Goal: Transaction & Acquisition: Book appointment/travel/reservation

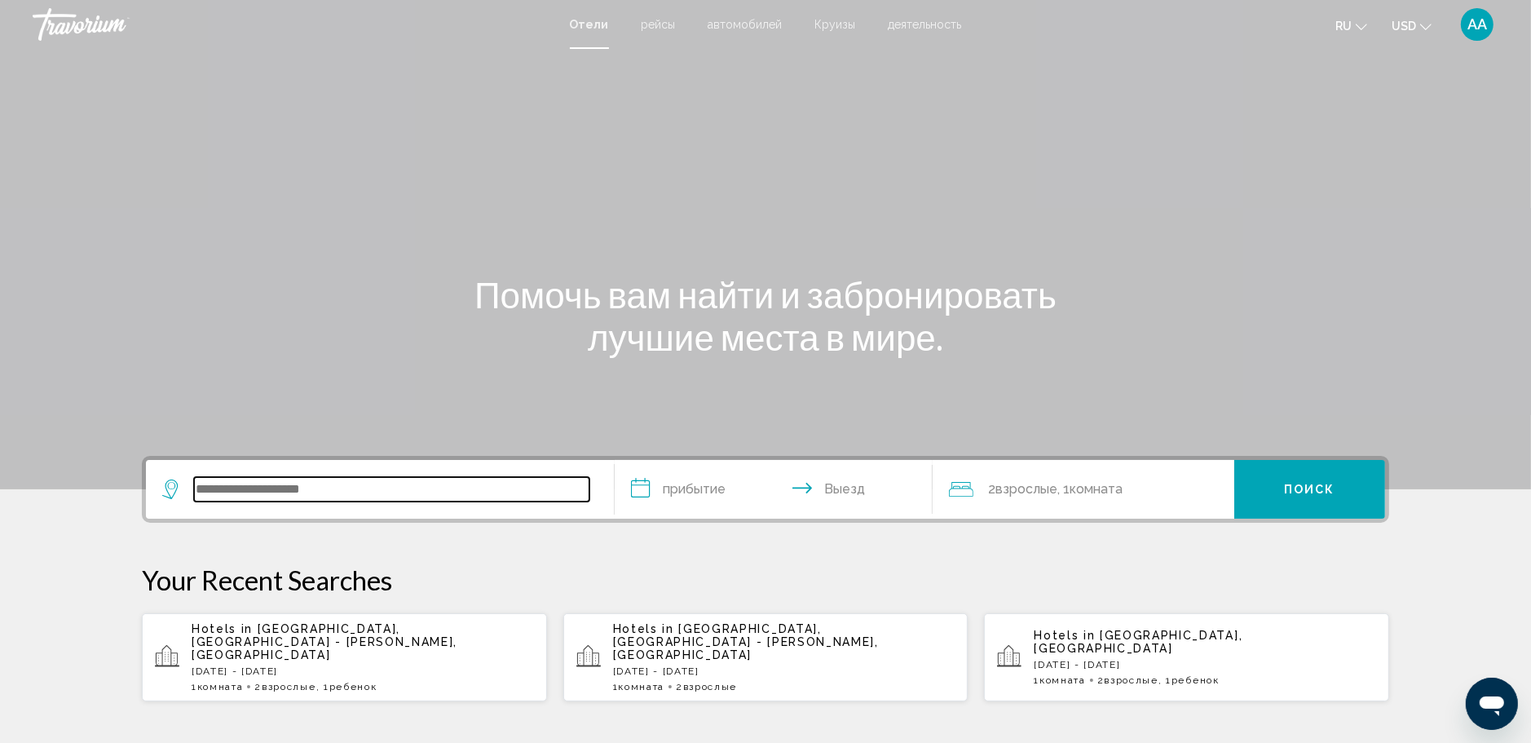
click at [244, 498] on input "Search widget" at bounding box center [391, 489] width 395 height 24
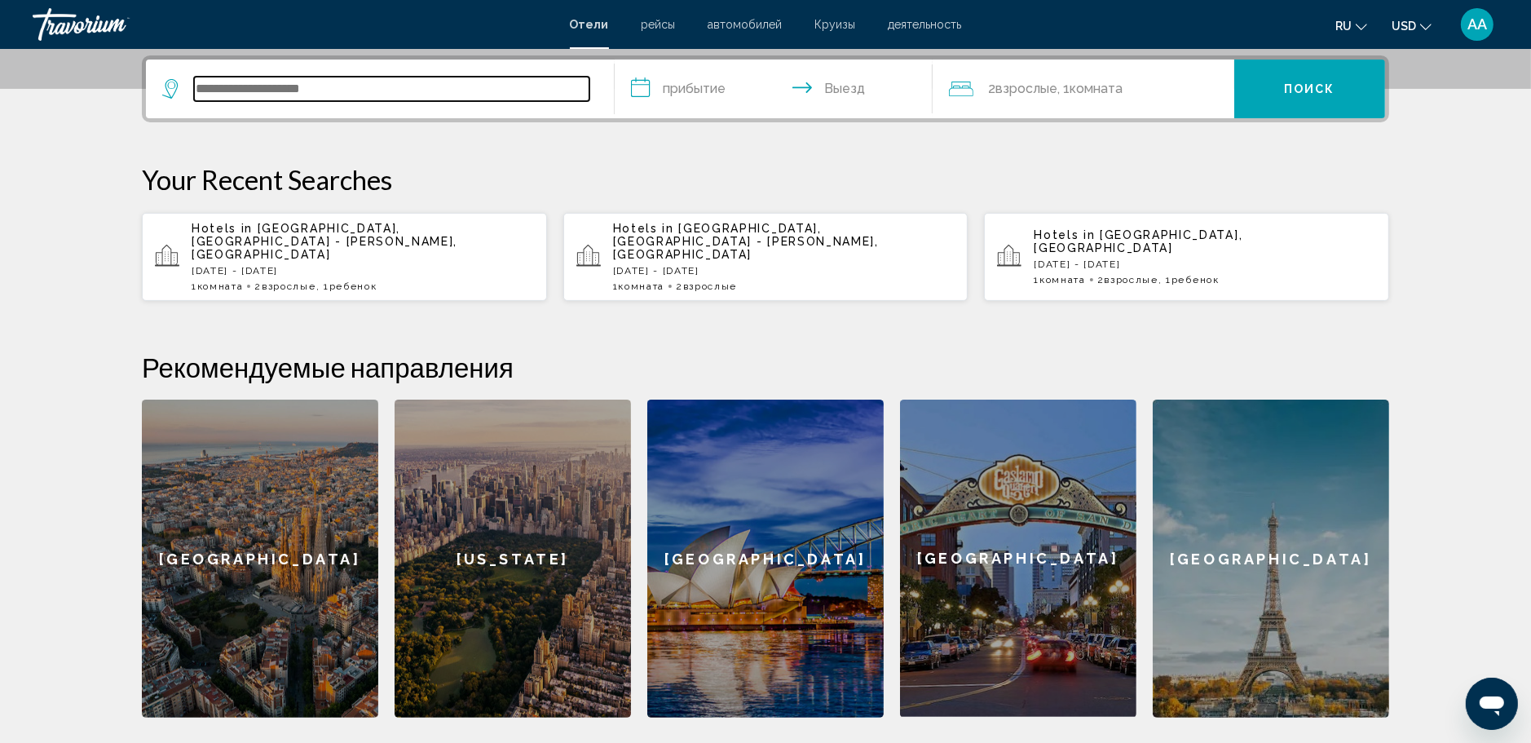
scroll to position [403, 0]
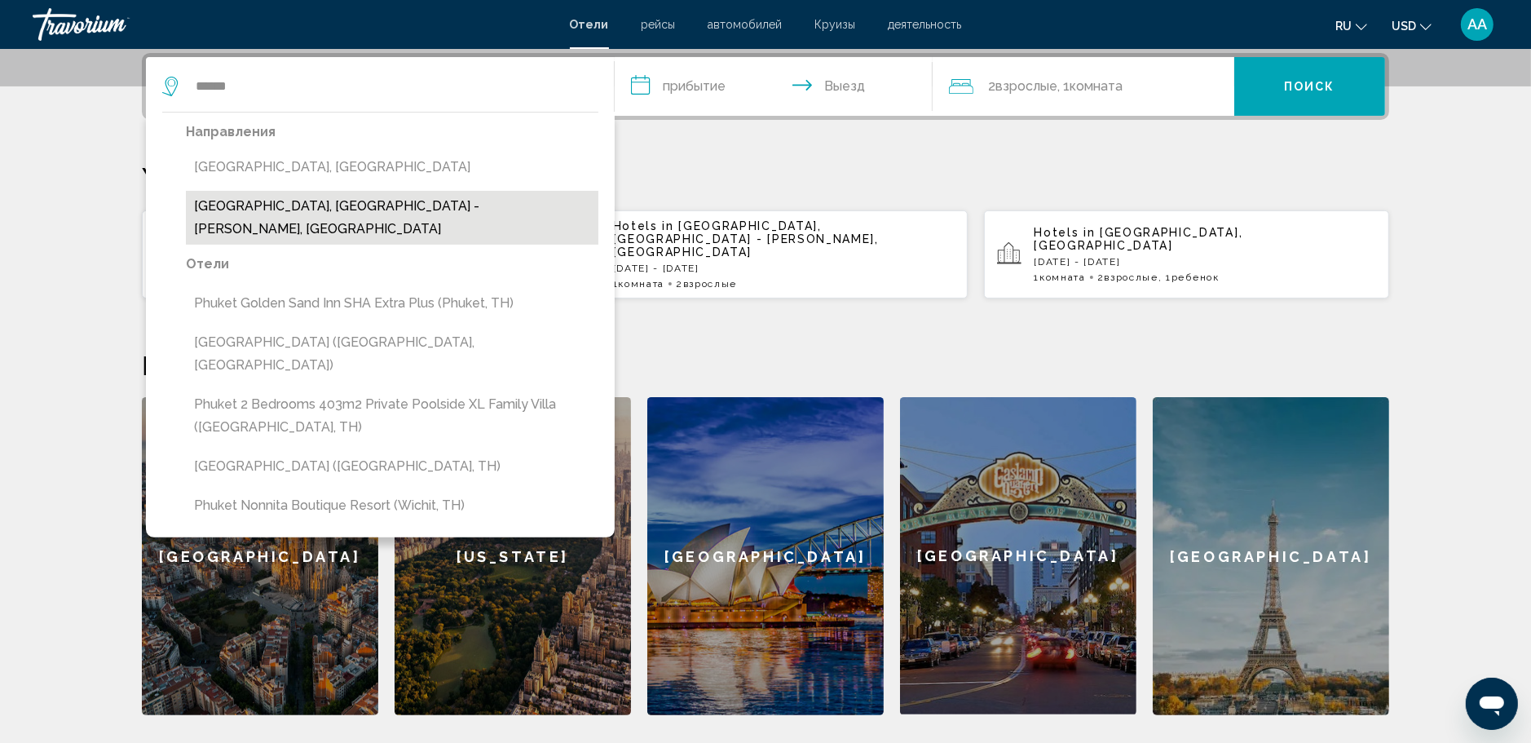
click at [382, 205] on button "[GEOGRAPHIC_DATA], [GEOGRAPHIC_DATA] - [PERSON_NAME], [GEOGRAPHIC_DATA]" at bounding box center [392, 218] width 413 height 54
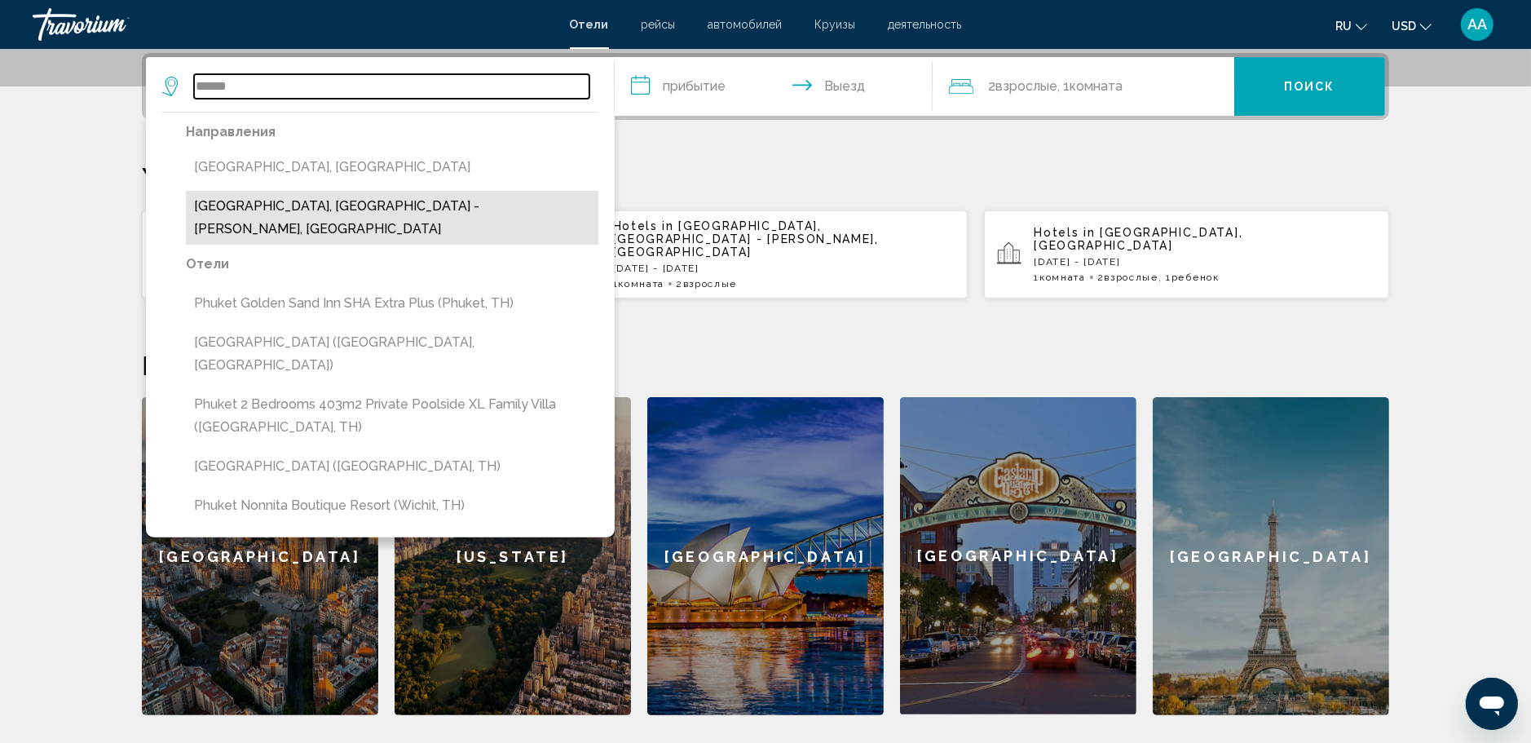
type input "**********"
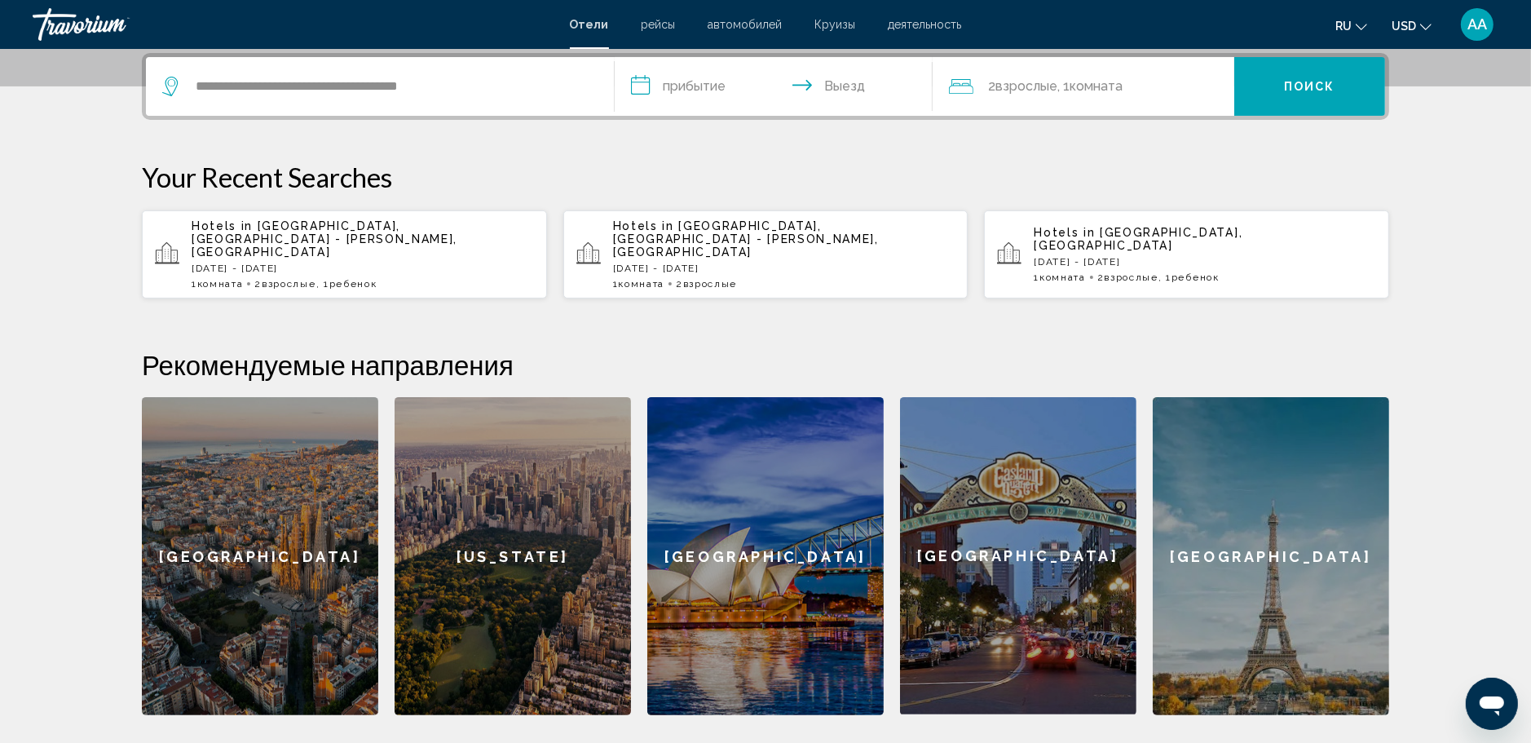
click at [697, 86] on input "**********" at bounding box center [777, 89] width 325 height 64
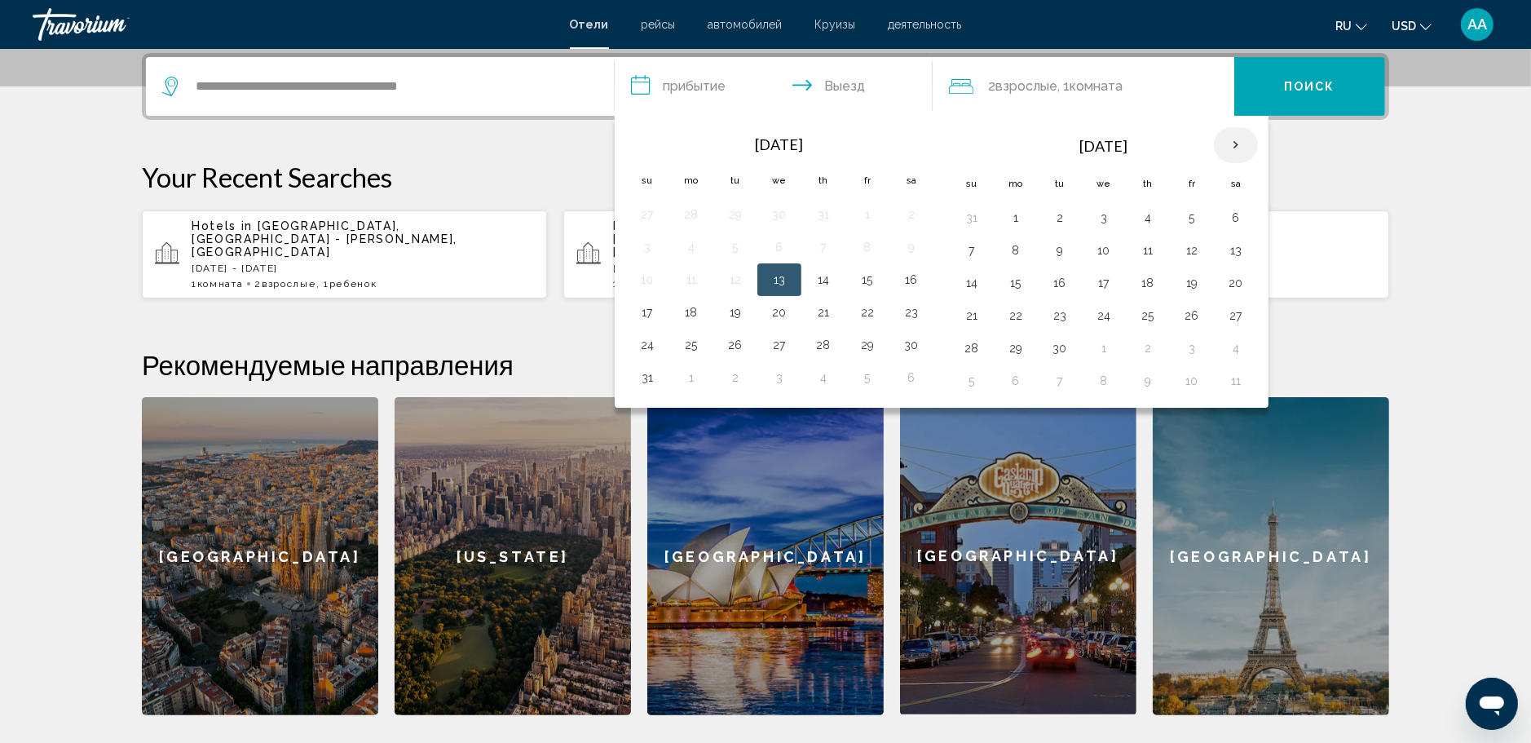
click at [1232, 142] on th "Next month" at bounding box center [1236, 145] width 44 height 36
click at [1232, 216] on button "1" at bounding box center [1236, 217] width 26 height 23
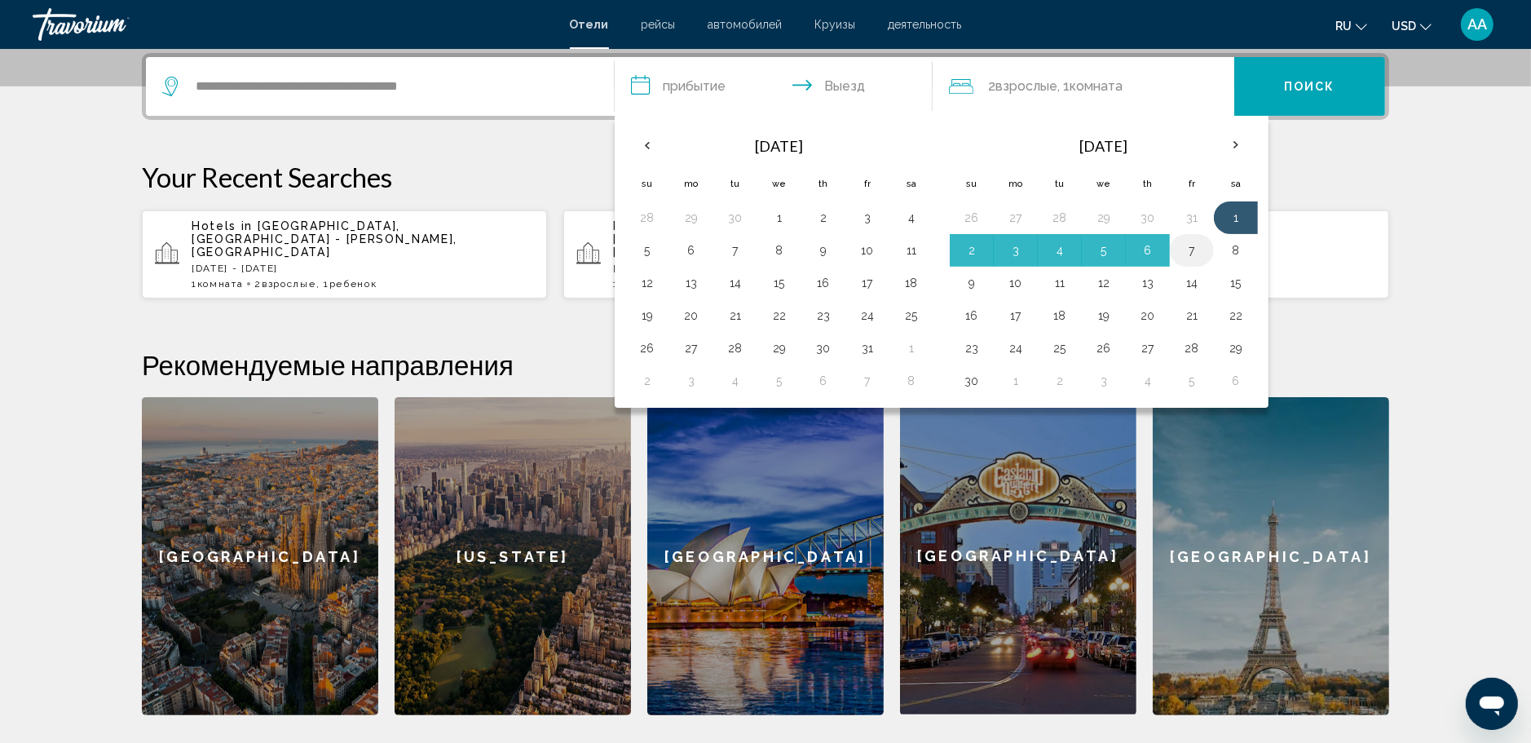
click at [1186, 245] on button "7" at bounding box center [1192, 250] width 26 height 23
type input "**********"
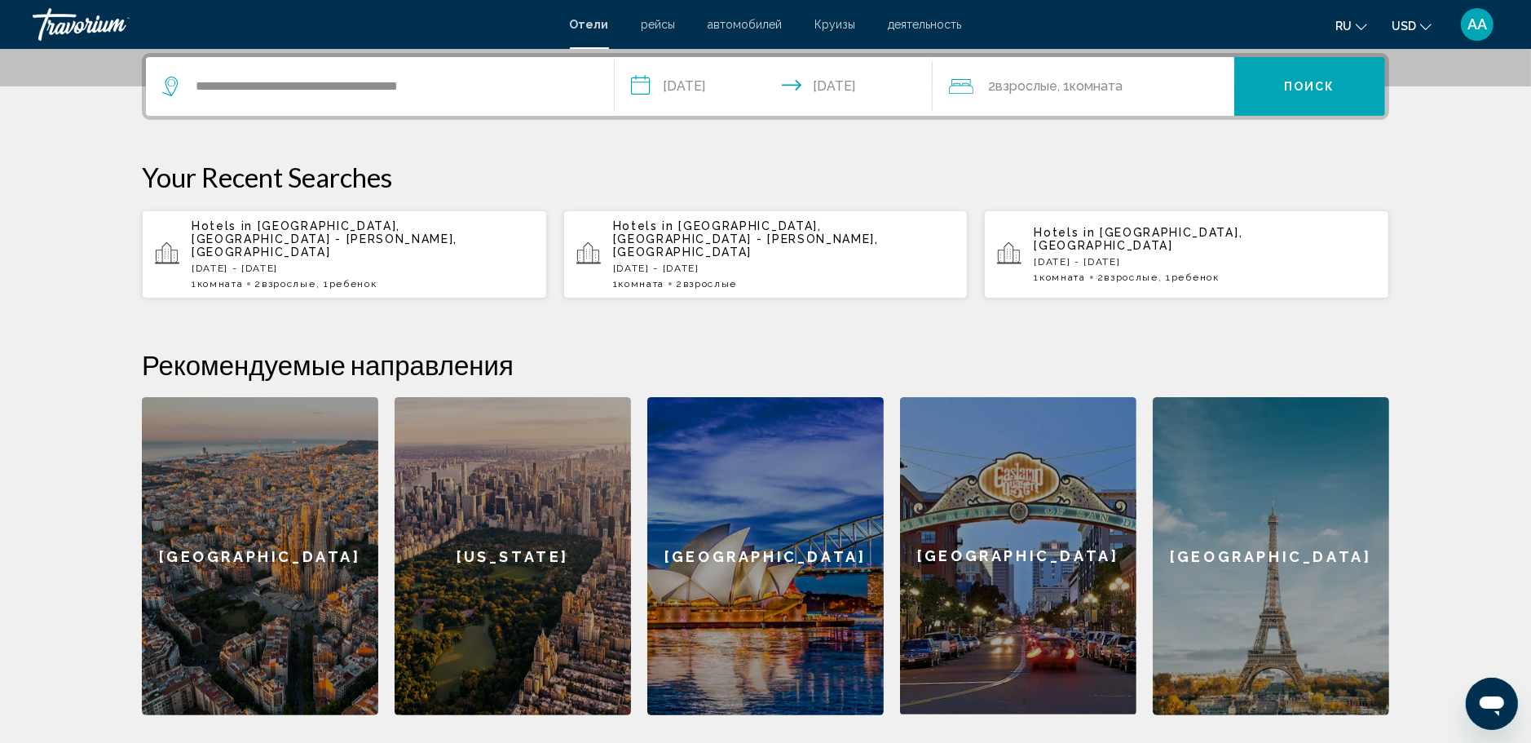
click at [1058, 94] on span ", 1 Комната номера" at bounding box center [1090, 86] width 65 height 23
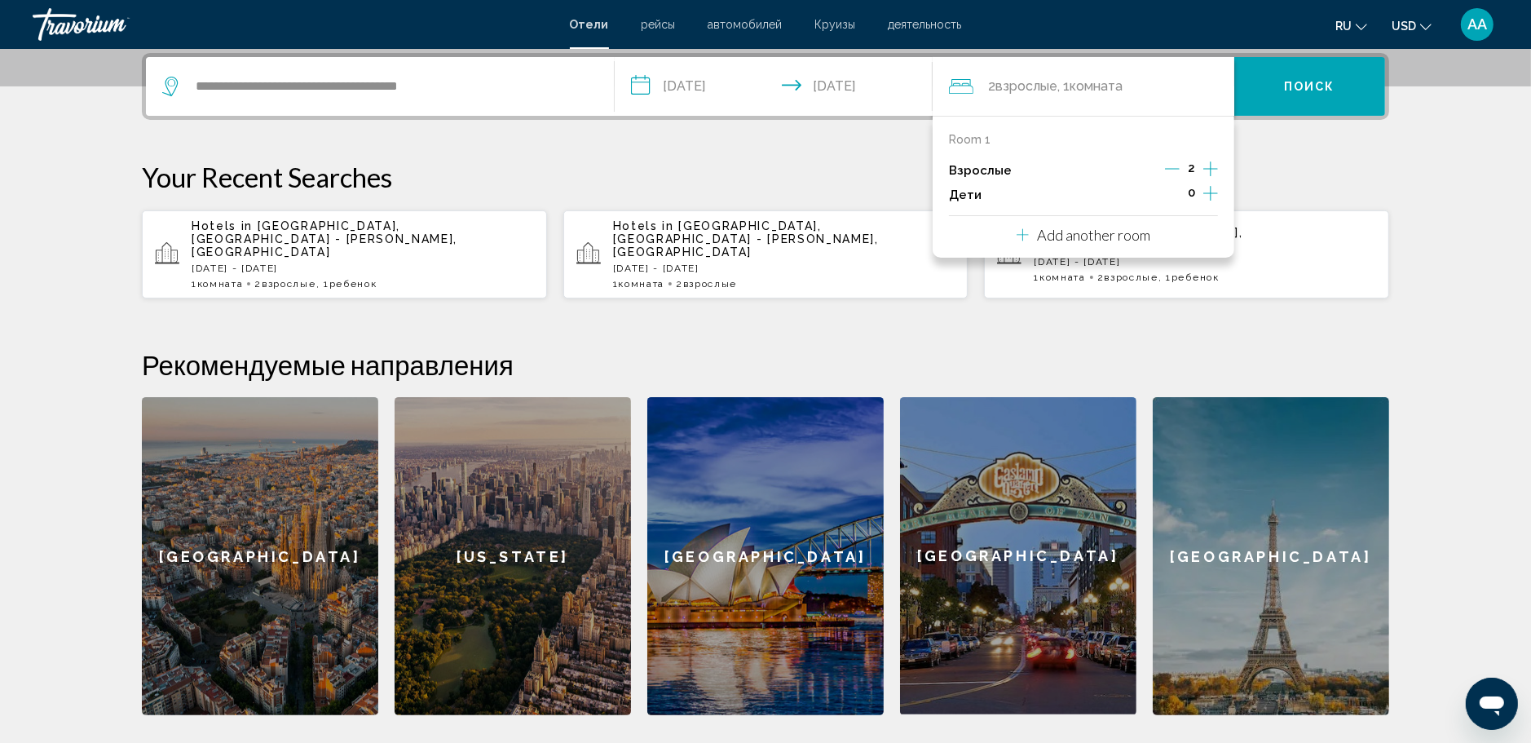
click at [1213, 190] on icon "Increment children" at bounding box center [1210, 193] width 15 height 20
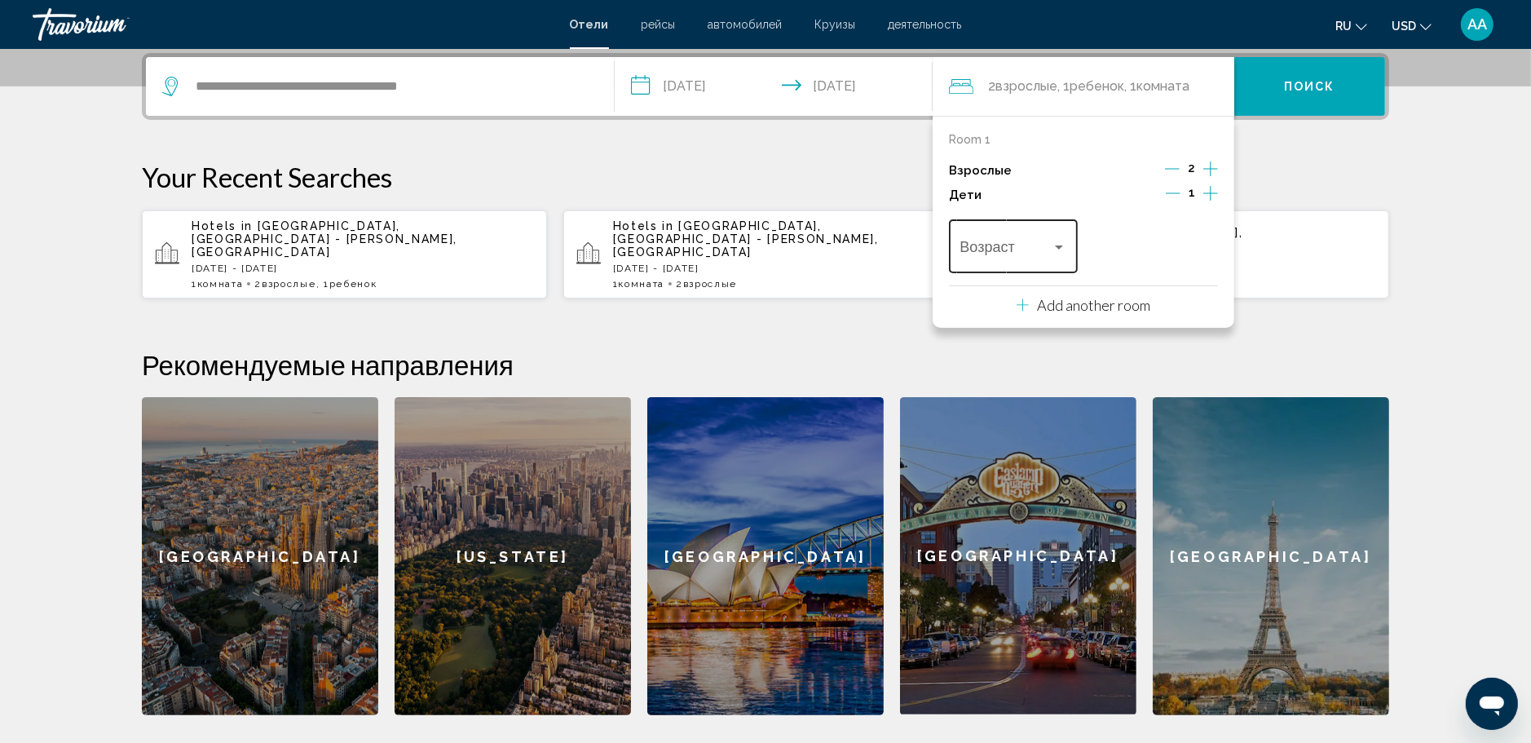
click at [1051, 243] on span "Travelers: 2 adults, 1 child" at bounding box center [1006, 250] width 92 height 16
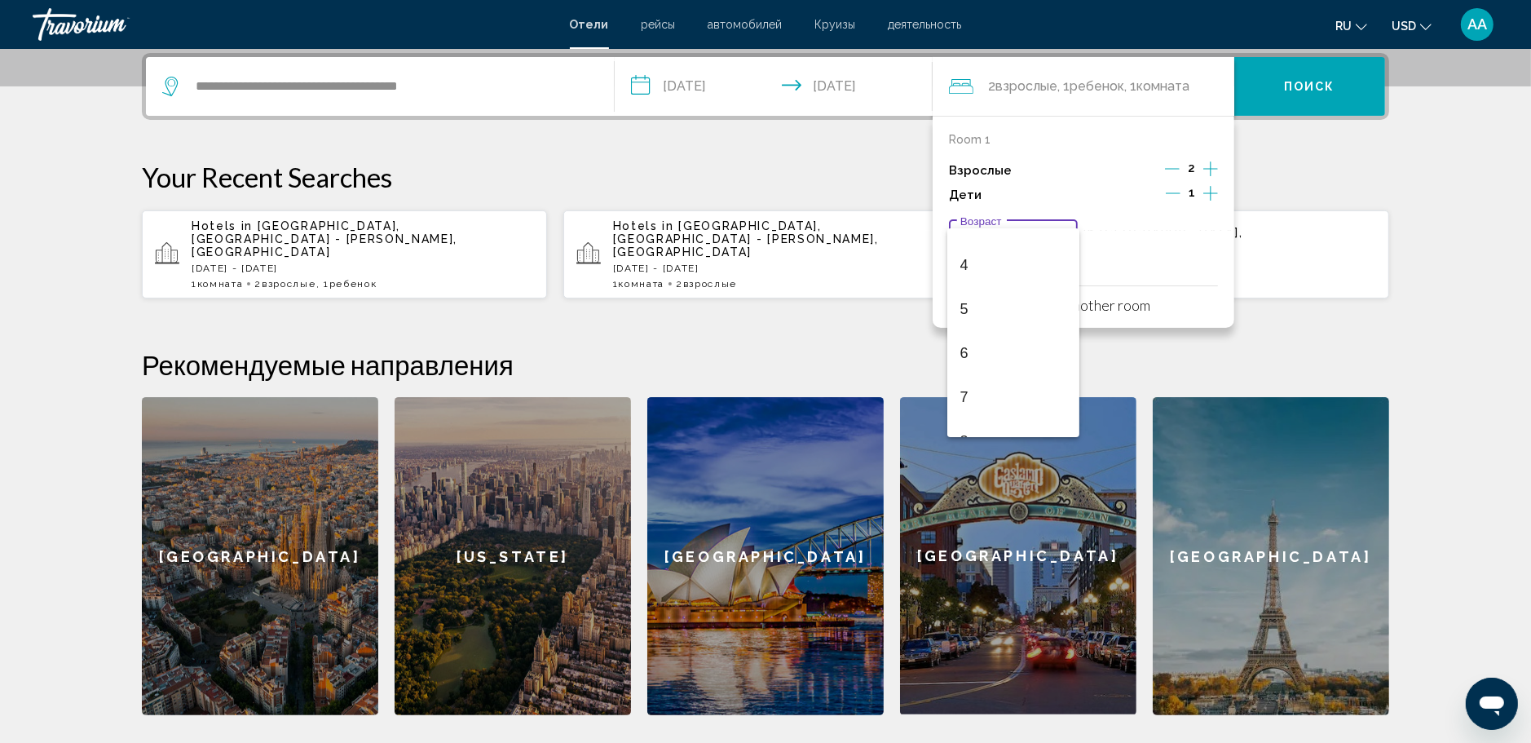
scroll to position [489, 0]
click at [976, 337] on span "13" at bounding box center [1013, 333] width 107 height 44
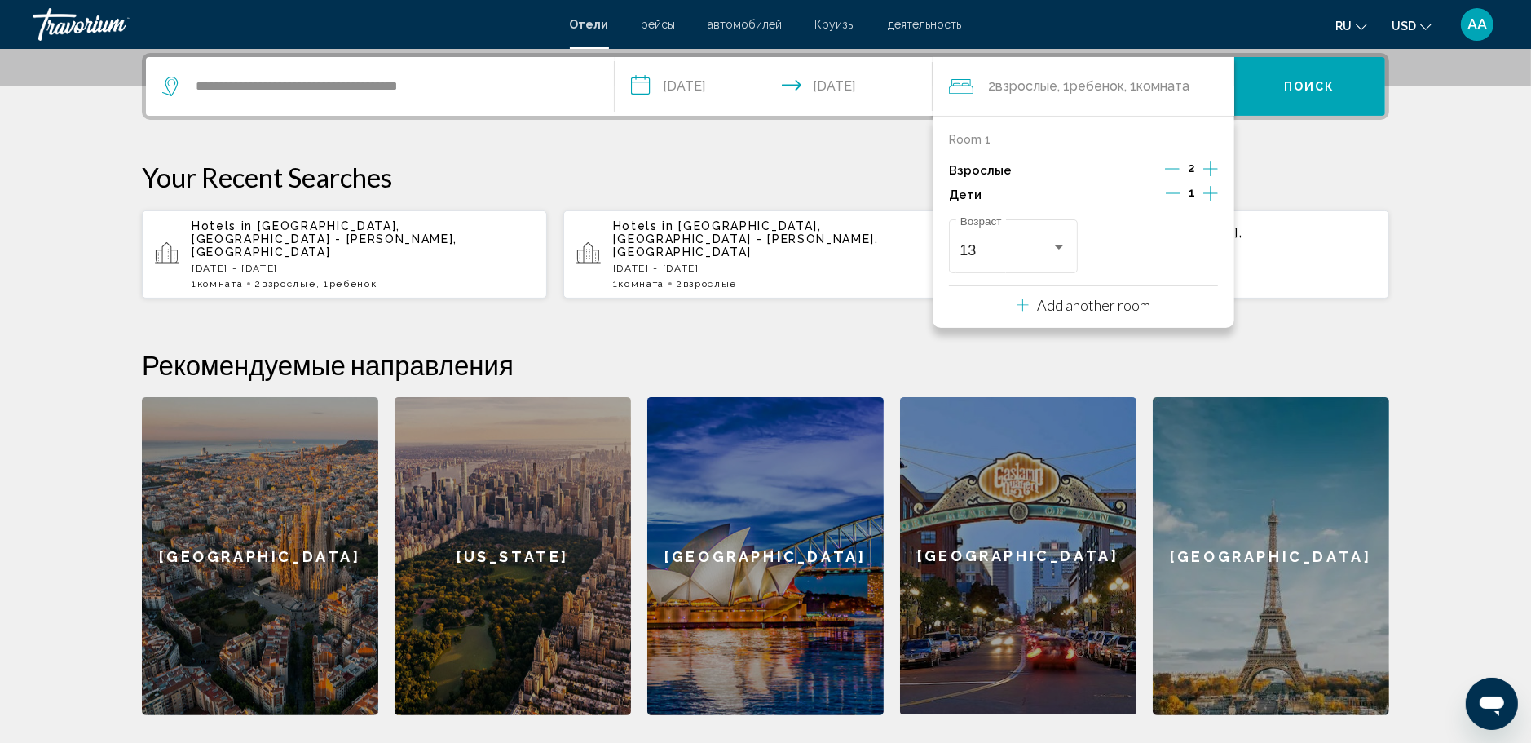
click at [1306, 106] on button "Поиск" at bounding box center [1309, 86] width 151 height 59
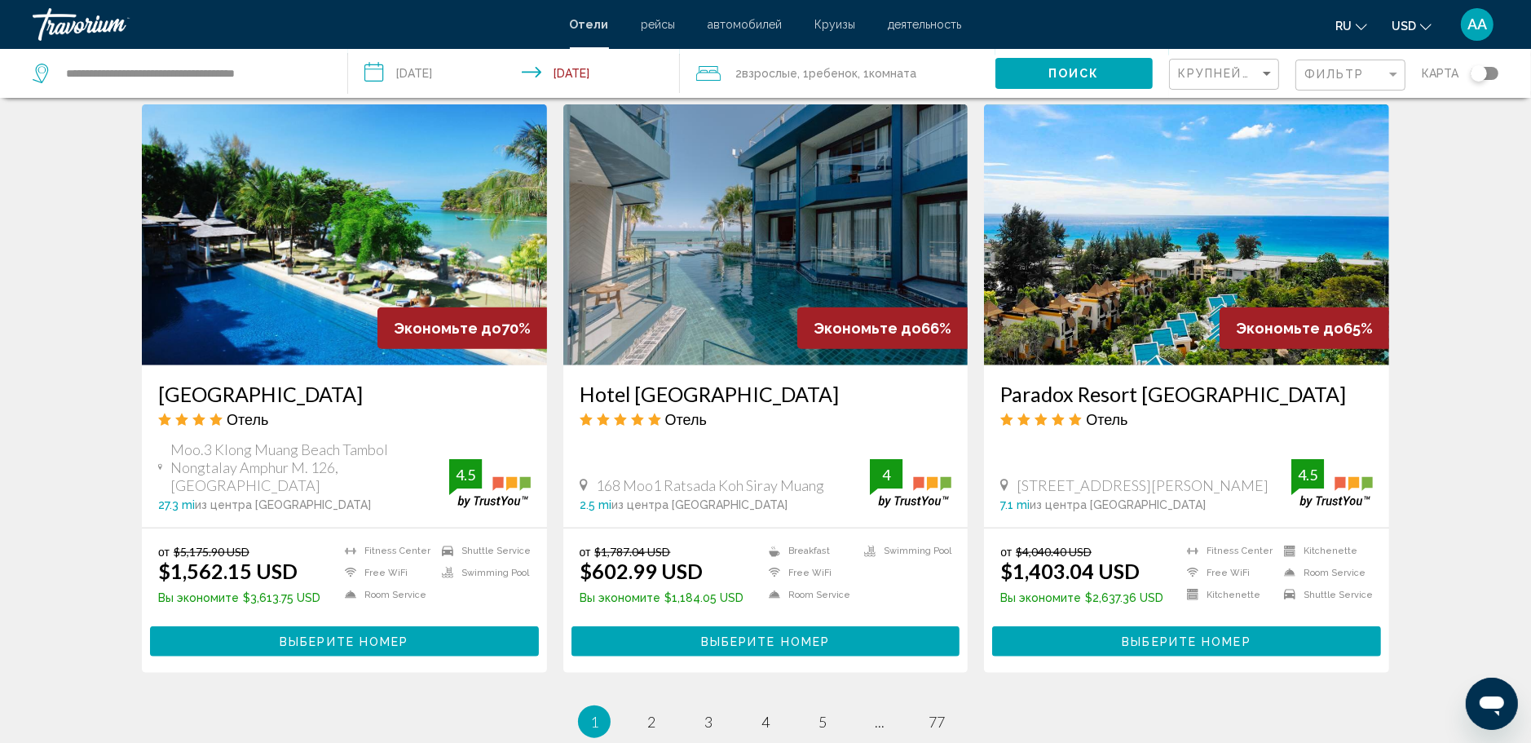
scroll to position [1870, 0]
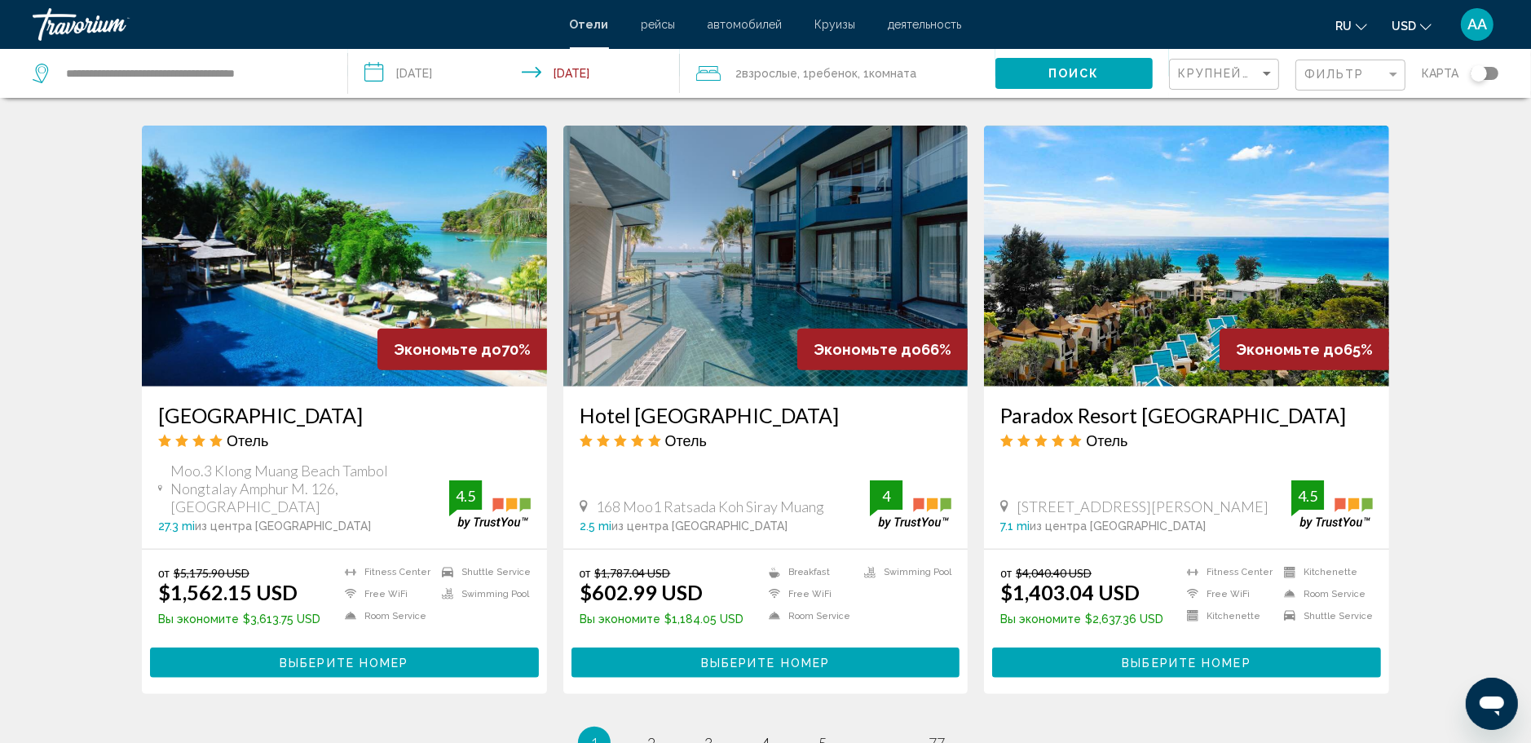
click at [777, 242] on img "Main content" at bounding box center [765, 256] width 405 height 261
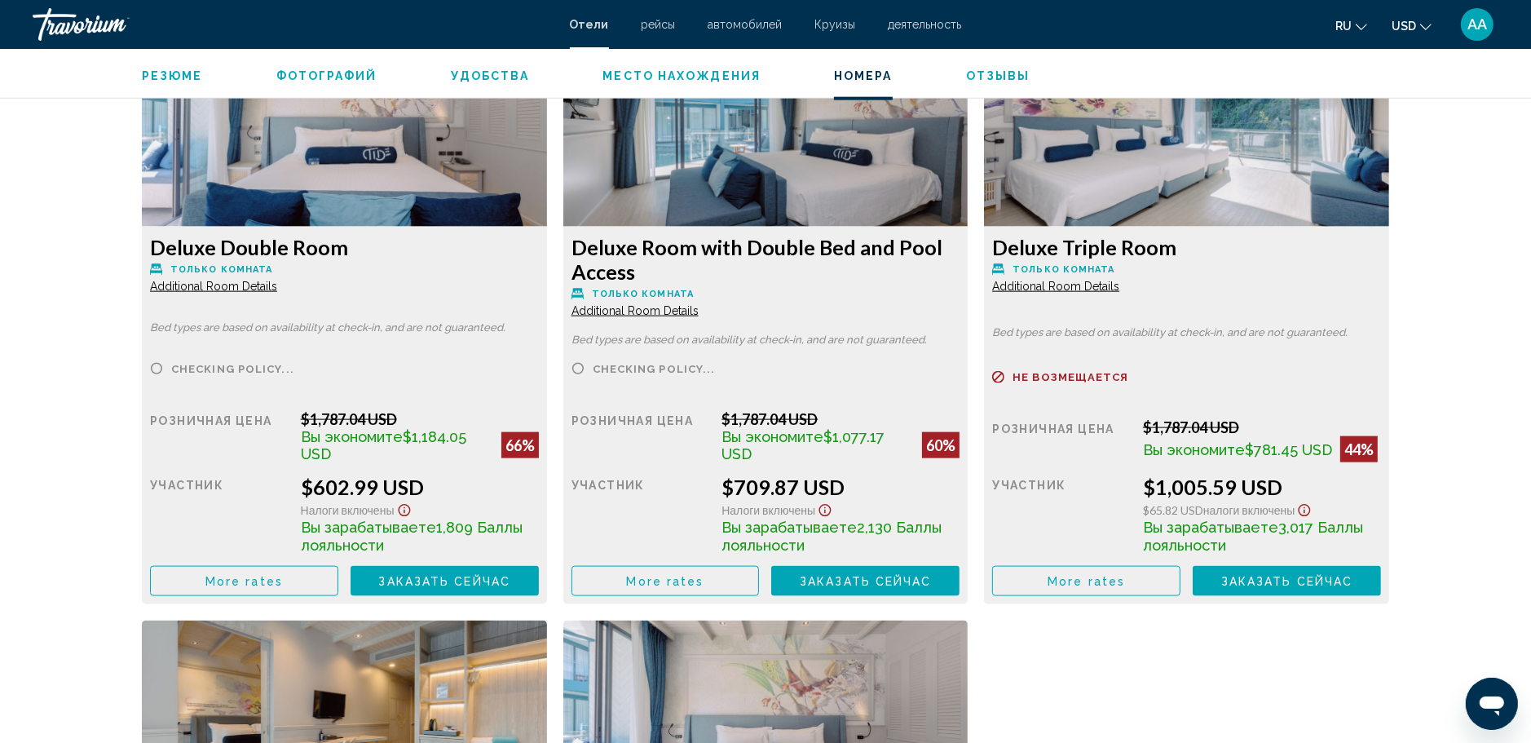
scroll to position [2283, 0]
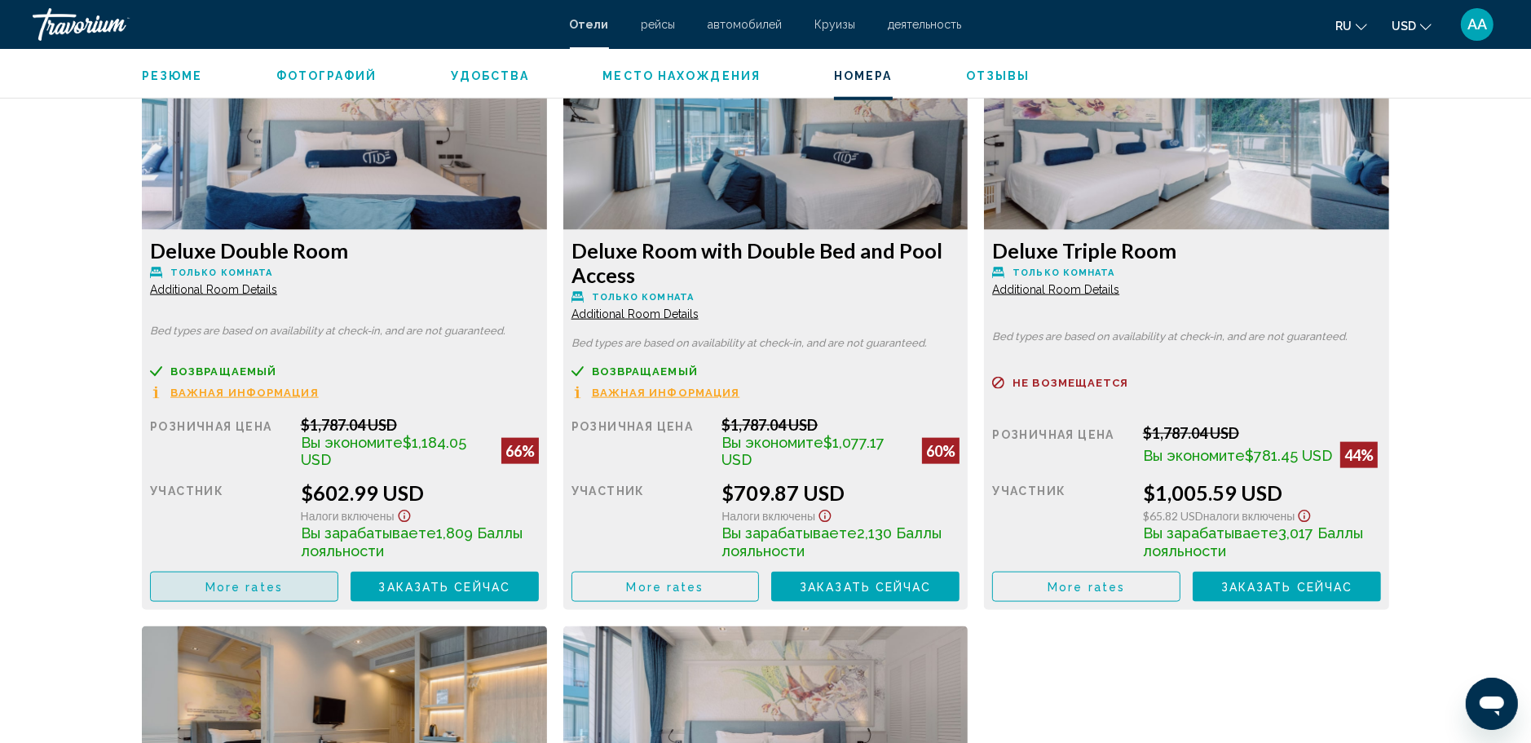
click at [272, 581] on span "More rates" at bounding box center [243, 587] width 77 height 13
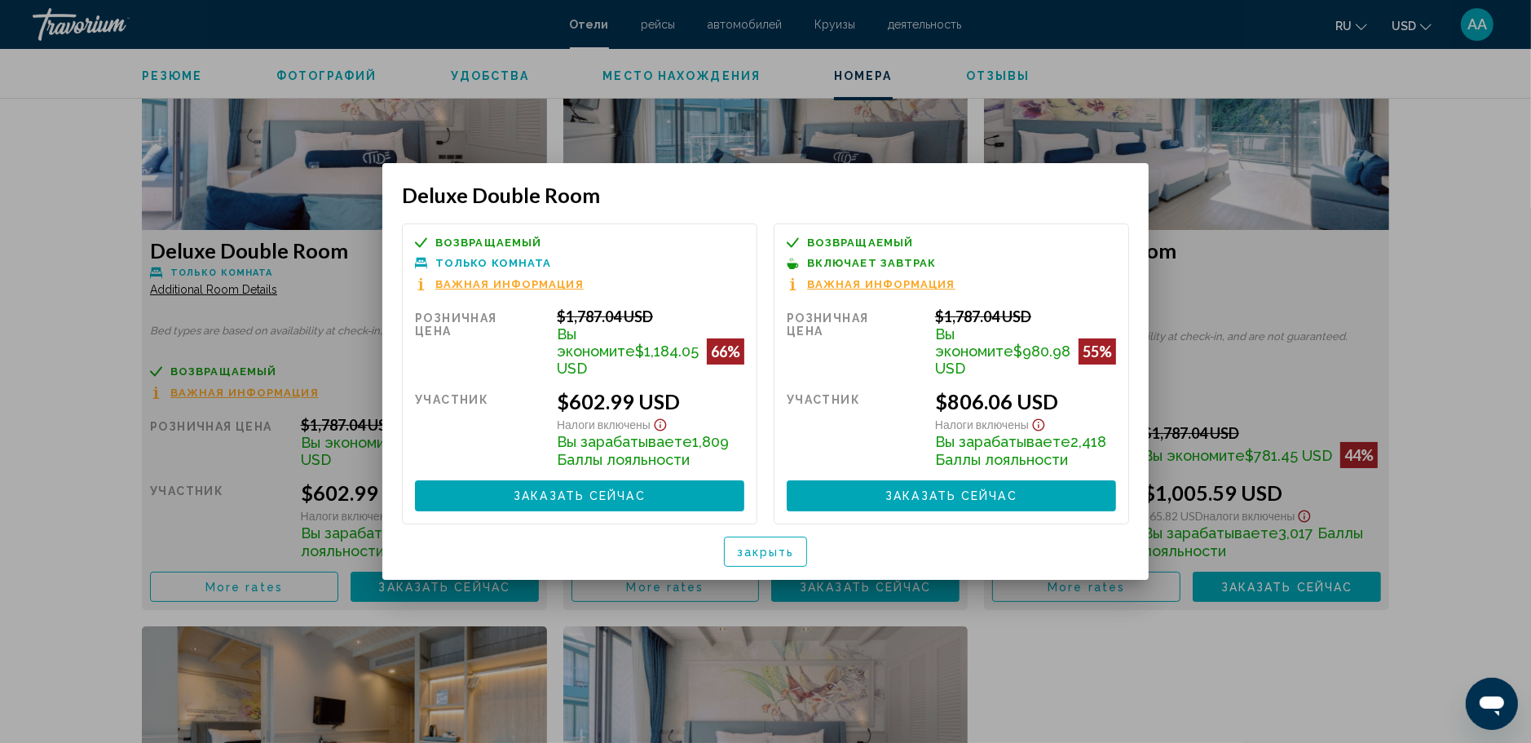
click at [790, 550] on button "закрыть" at bounding box center [766, 551] width 84 height 30
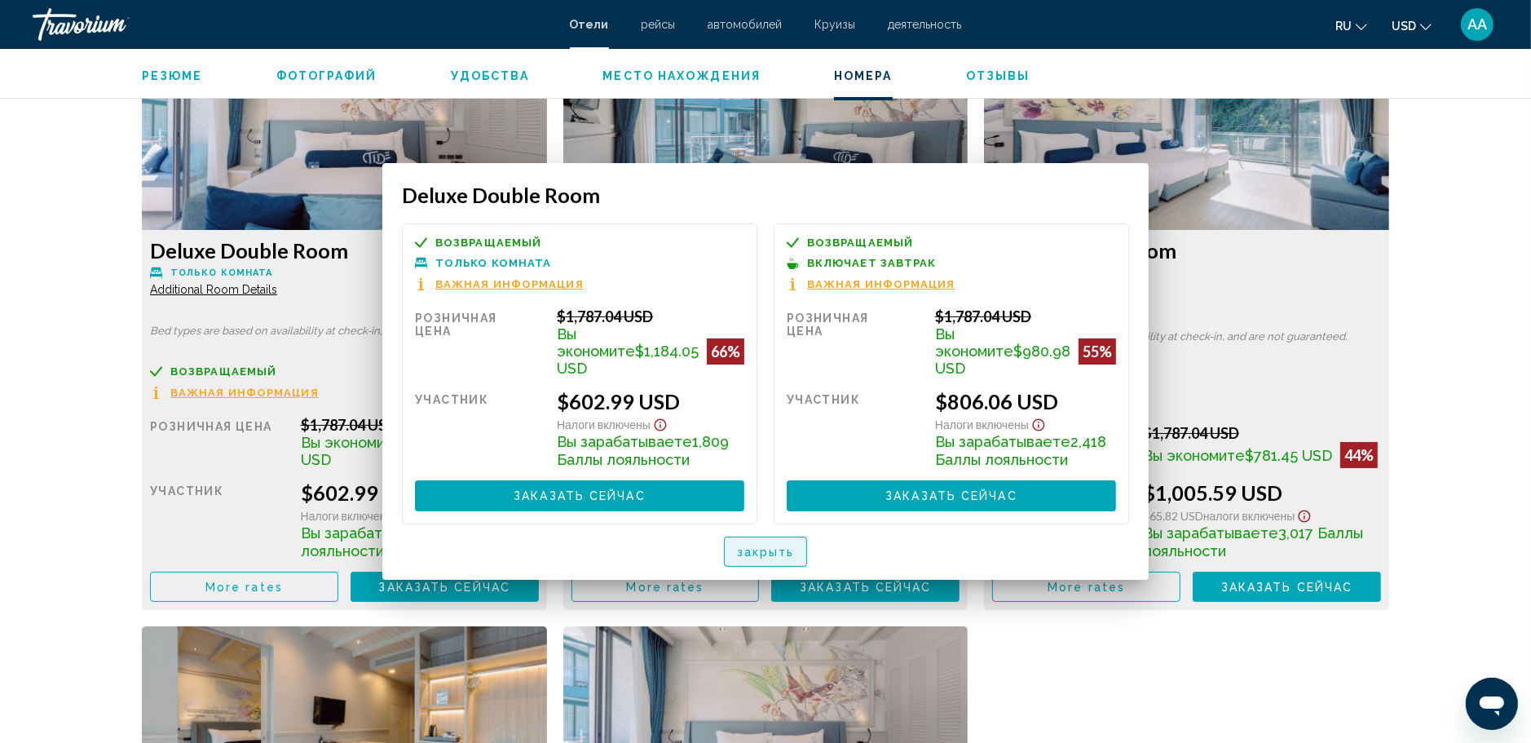
scroll to position [2283, 0]
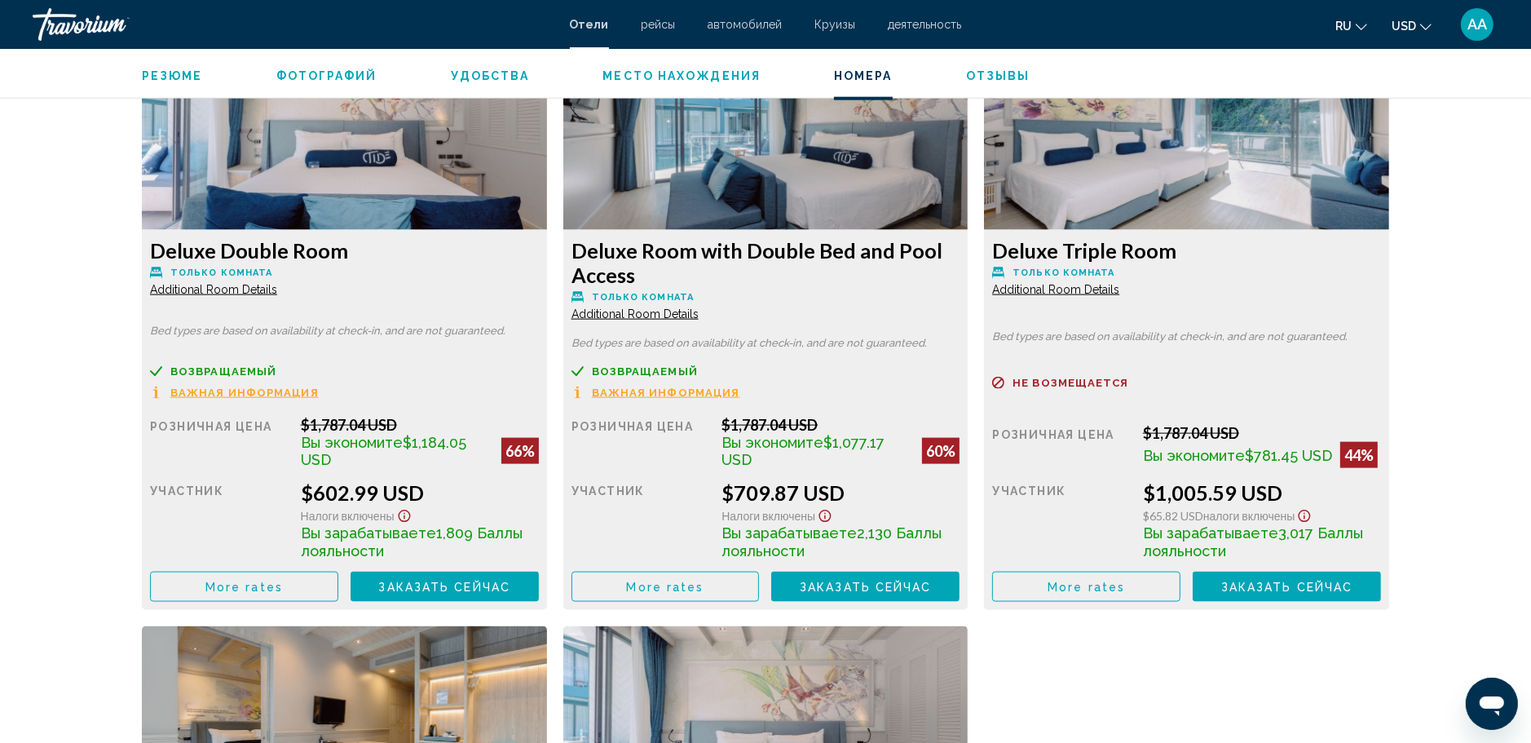
click at [1204, 695] on div "Deluxe Double Room Только комната Additional Room Details Bed types are based o…" at bounding box center [766, 608] width 1264 height 1165
